Goal: Transaction & Acquisition: Book appointment/travel/reservation

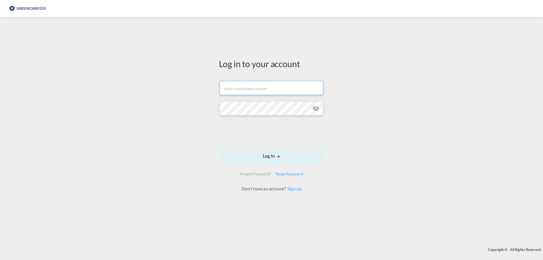
click at [265, 88] on input "text" at bounding box center [271, 88] width 104 height 14
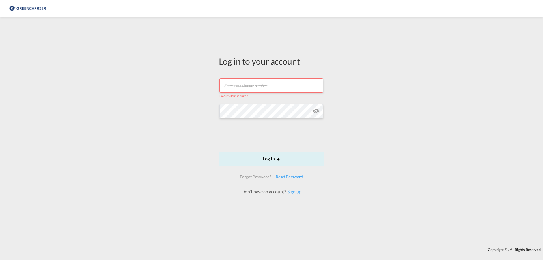
click at [244, 76] on form "Email field is required Password field is required Log In Forgot Password? Rese…" at bounding box center [271, 134] width 105 height 122
click at [247, 83] on input "text" at bounding box center [271, 85] width 104 height 14
click at [256, 89] on input "text" at bounding box center [271, 85] width 104 height 14
paste input "[EMAIL_ADDRESS][DOMAIN_NAME]"
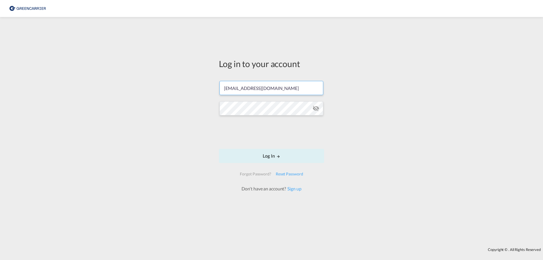
type input "[EMAIL_ADDRESS][DOMAIN_NAME]"
click at [318, 109] on md-icon "icon-eye-off" at bounding box center [315, 108] width 7 height 7
click at [269, 160] on button "Log In" at bounding box center [271, 156] width 105 height 14
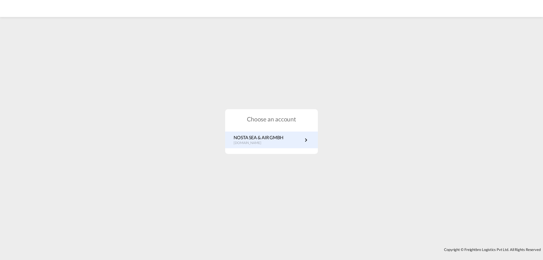
click at [281, 144] on p "[DOMAIN_NAME]" at bounding box center [259, 143] width 50 height 5
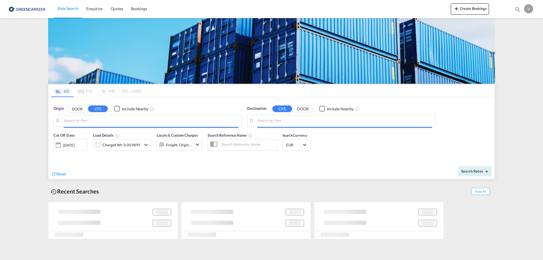
type input "[GEOGRAPHIC_DATA], [GEOGRAPHIC_DATA]"
type input "Altamira, MXATM"
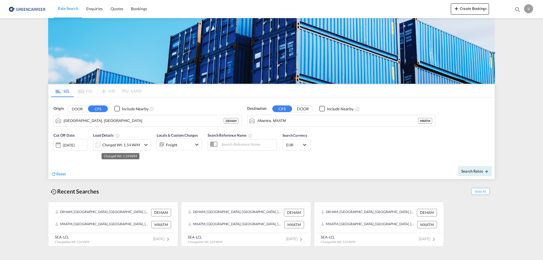
click at [136, 144] on div "Charged Wt: 1,54 W/M" at bounding box center [121, 145] width 38 height 8
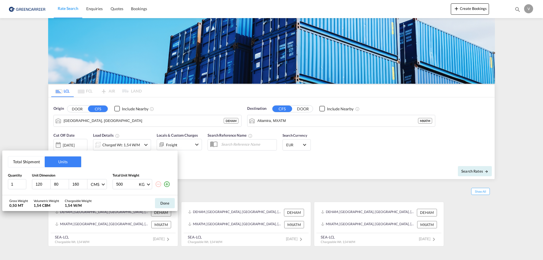
click at [210, 171] on div "Total Shipment Units Quantity Unit Dimension Total Unit Weight 1 120 80 160 CMS…" at bounding box center [271, 130] width 543 height 260
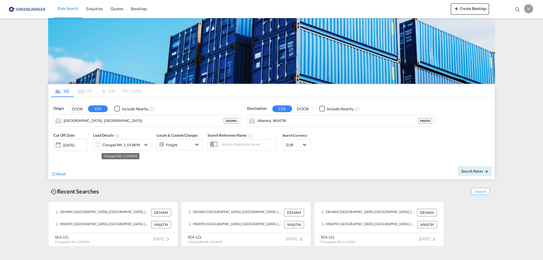
click at [130, 144] on div "Charged Wt: 1,54 W/M" at bounding box center [121, 145] width 38 height 8
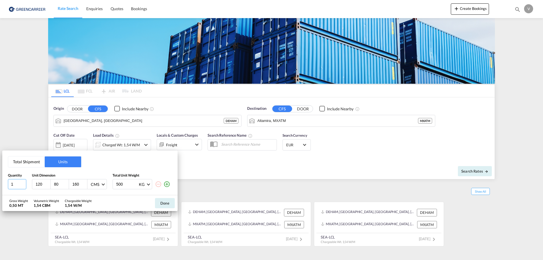
click at [16, 183] on input "1" at bounding box center [17, 184] width 18 height 10
click at [169, 185] on md-icon "icon-plus-circle-outline" at bounding box center [166, 184] width 7 height 7
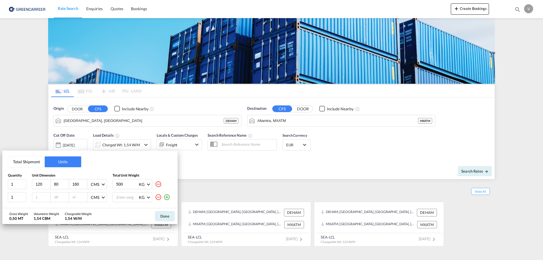
click at [40, 185] on input "120" at bounding box center [42, 184] width 15 height 5
click at [161, 215] on button "Done" at bounding box center [165, 216] width 20 height 10
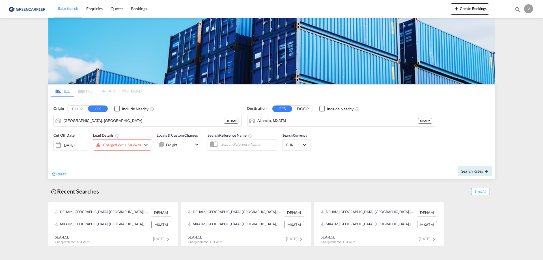
click at [68, 149] on div "07 Oct 2025" at bounding box center [70, 145] width 34 height 12
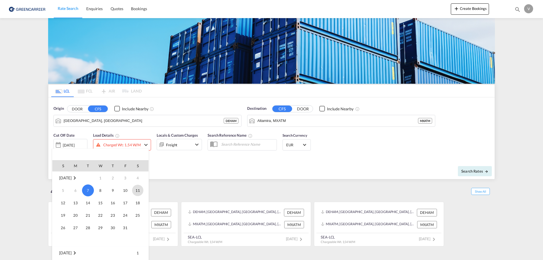
click at [140, 190] on span "11" at bounding box center [137, 190] width 11 height 11
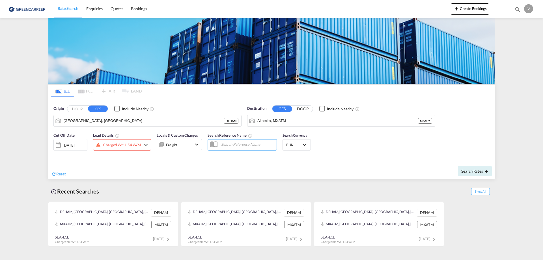
click at [128, 145] on div "Charged Wt: 1,54 W/M" at bounding box center [122, 145] width 38 height 8
click at [128, 147] on div "Charged Wt: 1,54 W/M" at bounding box center [122, 145] width 38 height 8
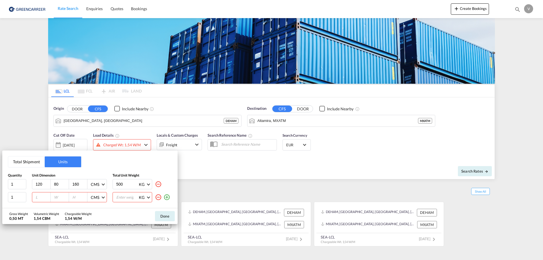
click at [45, 185] on input "120" at bounding box center [42, 184] width 15 height 5
click at [44, 185] on input "120" at bounding box center [42, 184] width 15 height 5
drag, startPoint x: 43, startPoint y: 184, endPoint x: 21, endPoint y: 184, distance: 21.8
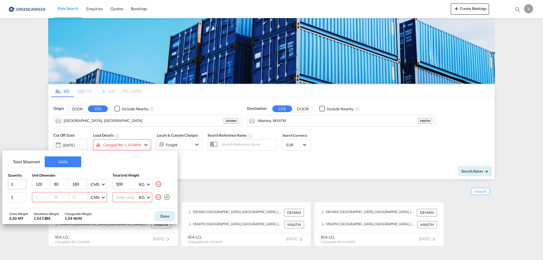
click at [21, 184] on div "1 120 80 160 CMS CMS Inches 500 KG KG LB" at bounding box center [90, 184] width 164 height 10
type input "170"
type input "105"
type input "75"
drag, startPoint x: 128, startPoint y: 187, endPoint x: 109, endPoint y: 185, distance: 18.8
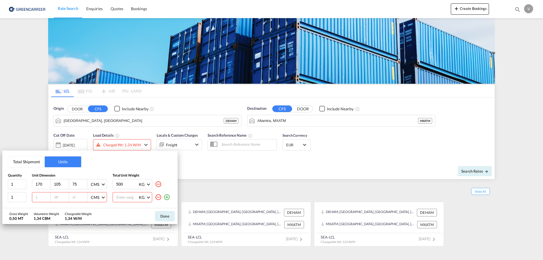
click at [109, 185] on div "1 170 105 75 CMS CMS Inches 500 KG KG LB" at bounding box center [90, 184] width 164 height 10
type input "519"
click at [42, 196] on input "number" at bounding box center [42, 197] width 15 height 5
click at [38, 199] on input "number" at bounding box center [42, 197] width 15 height 5
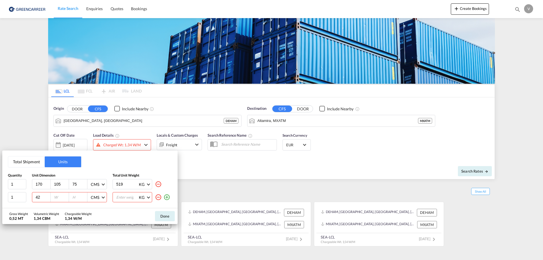
type input "42"
type input "22"
click at [124, 198] on input "number" at bounding box center [127, 197] width 23 height 10
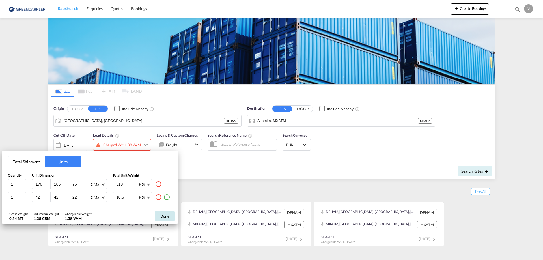
type input "18.6"
click at [165, 214] on button "Done" at bounding box center [165, 216] width 20 height 10
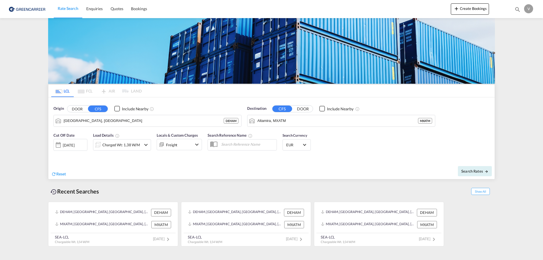
click at [187, 141] on div "Freight" at bounding box center [174, 144] width 35 height 11
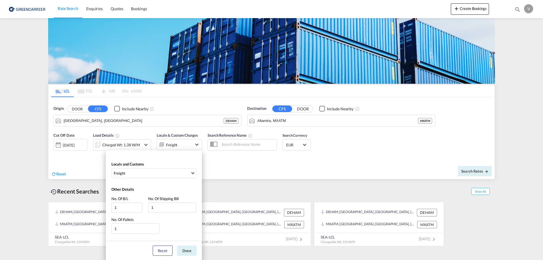
click at [208, 154] on div "Locals and Customs Freight Clear All Select All Freight Origin Charges Origin C…" at bounding box center [271, 130] width 543 height 260
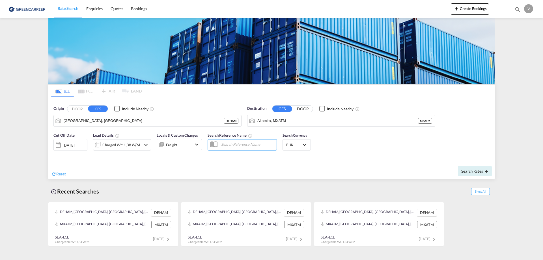
click at [247, 145] on input "text" at bounding box center [247, 144] width 58 height 8
click at [474, 172] on span "Search Rates" at bounding box center [474, 171] width 27 height 5
type input "DEHAM to MXATM / 11 Oct 2025"
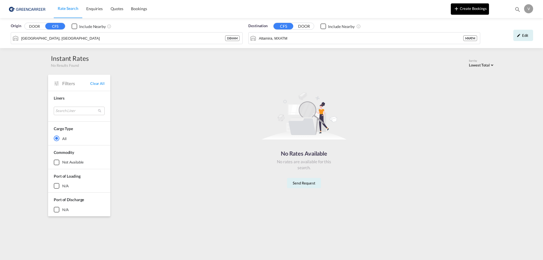
click at [479, 9] on button "Create Bookings" at bounding box center [470, 8] width 38 height 11
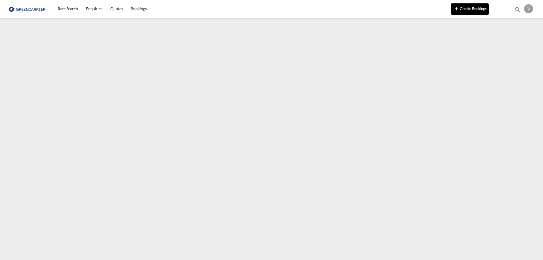
click at [479, 9] on button "Create Bookings" at bounding box center [470, 8] width 38 height 11
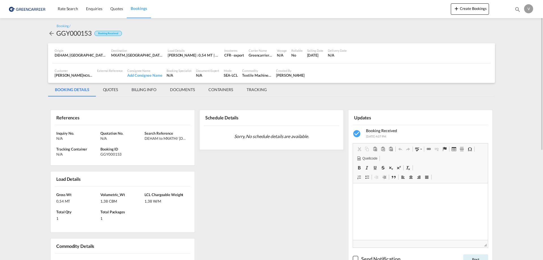
click at [119, 92] on md-tab-item "QUOTES" at bounding box center [110, 90] width 29 height 14
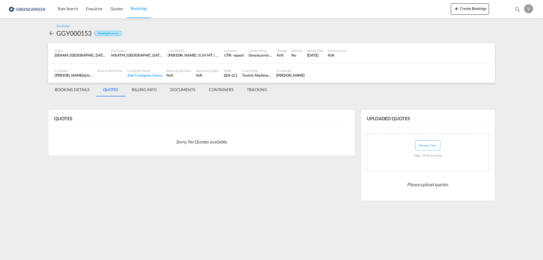
click at [145, 90] on md-tab-item "BILLING INFO" at bounding box center [144, 90] width 38 height 14
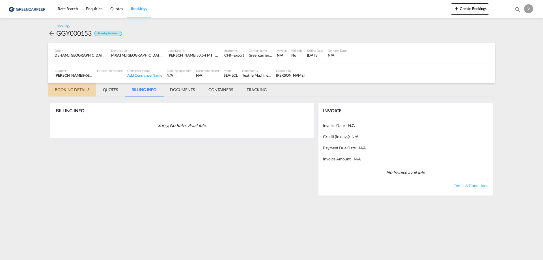
click at [72, 90] on md-tab-item "BOOKING DETAILS" at bounding box center [72, 90] width 48 height 14
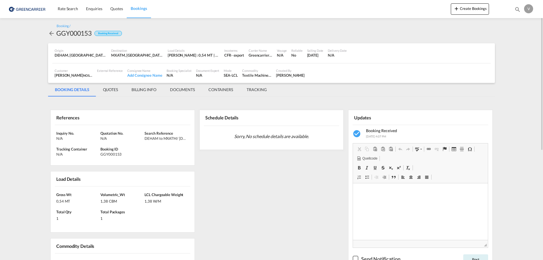
drag, startPoint x: 165, startPoint y: 139, endPoint x: 161, endPoint y: 137, distance: 4.3
click at [165, 139] on div "DEHAM to MXATM/ 12 October, 2025" at bounding box center [165, 138] width 43 height 5
click at [314, 59] on div "Sailing Date 12 Oct 2025" at bounding box center [315, 53] width 21 height 14
click at [312, 57] on div "12 Oct 2025" at bounding box center [315, 55] width 16 height 5
